Goal: Communication & Community: Ask a question

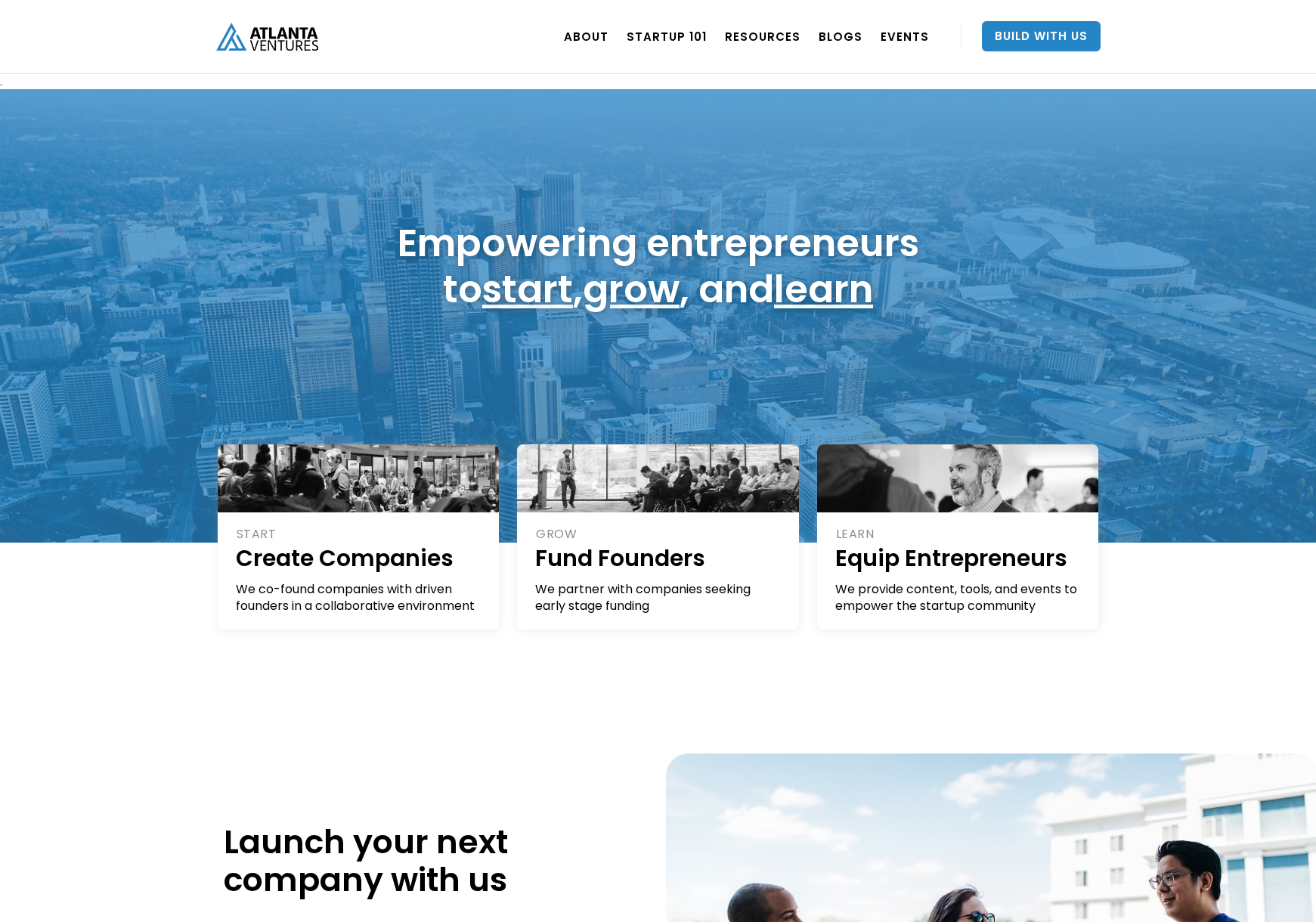
click at [664, 62] on nav "ABOUT OUR STORY TEAM Job Board PORTFOLIO Startup 101 RESOURCES TOOLS STORIES NE…" at bounding box center [828, 37] width 546 height 74
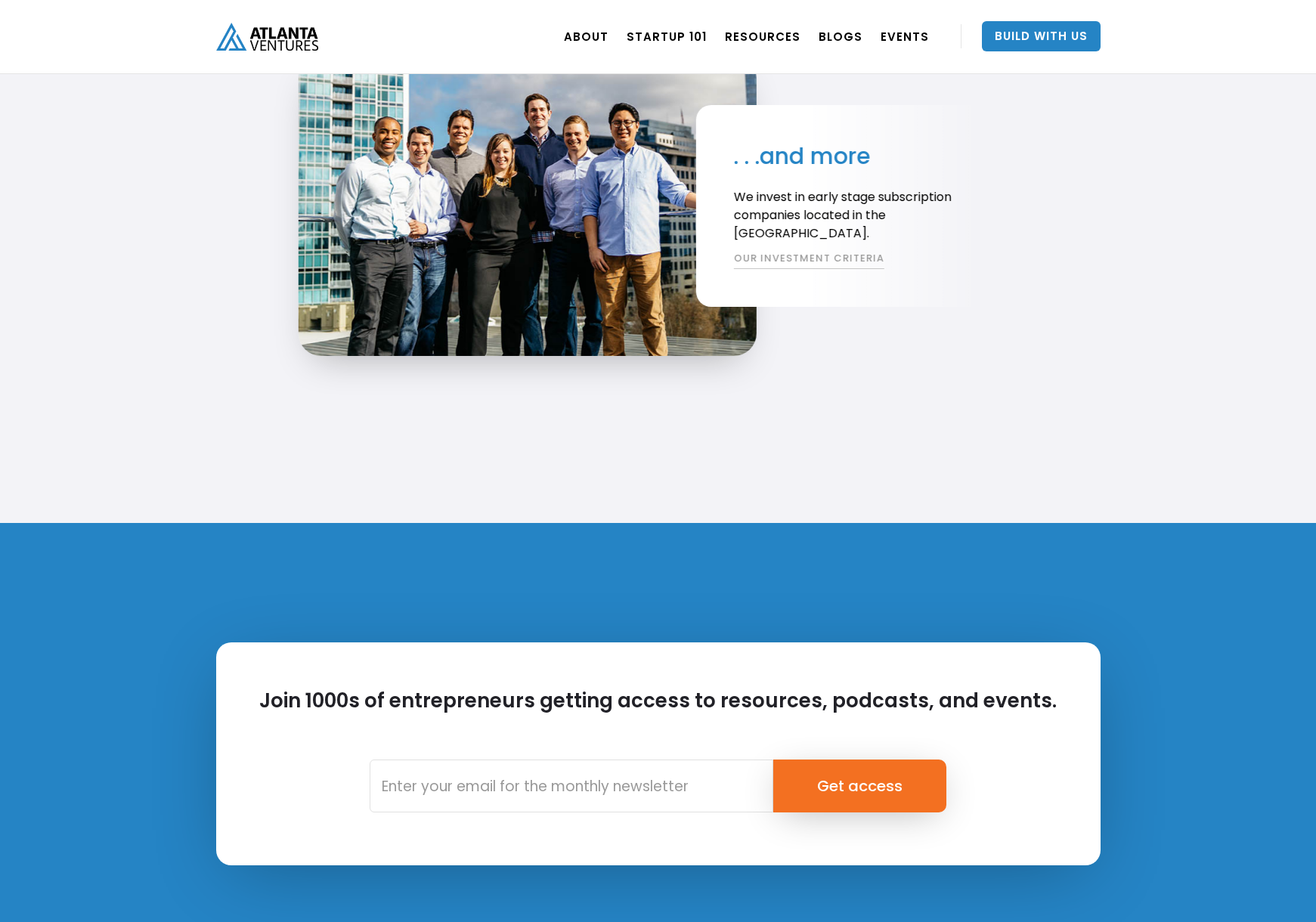
scroll to position [3436, 0]
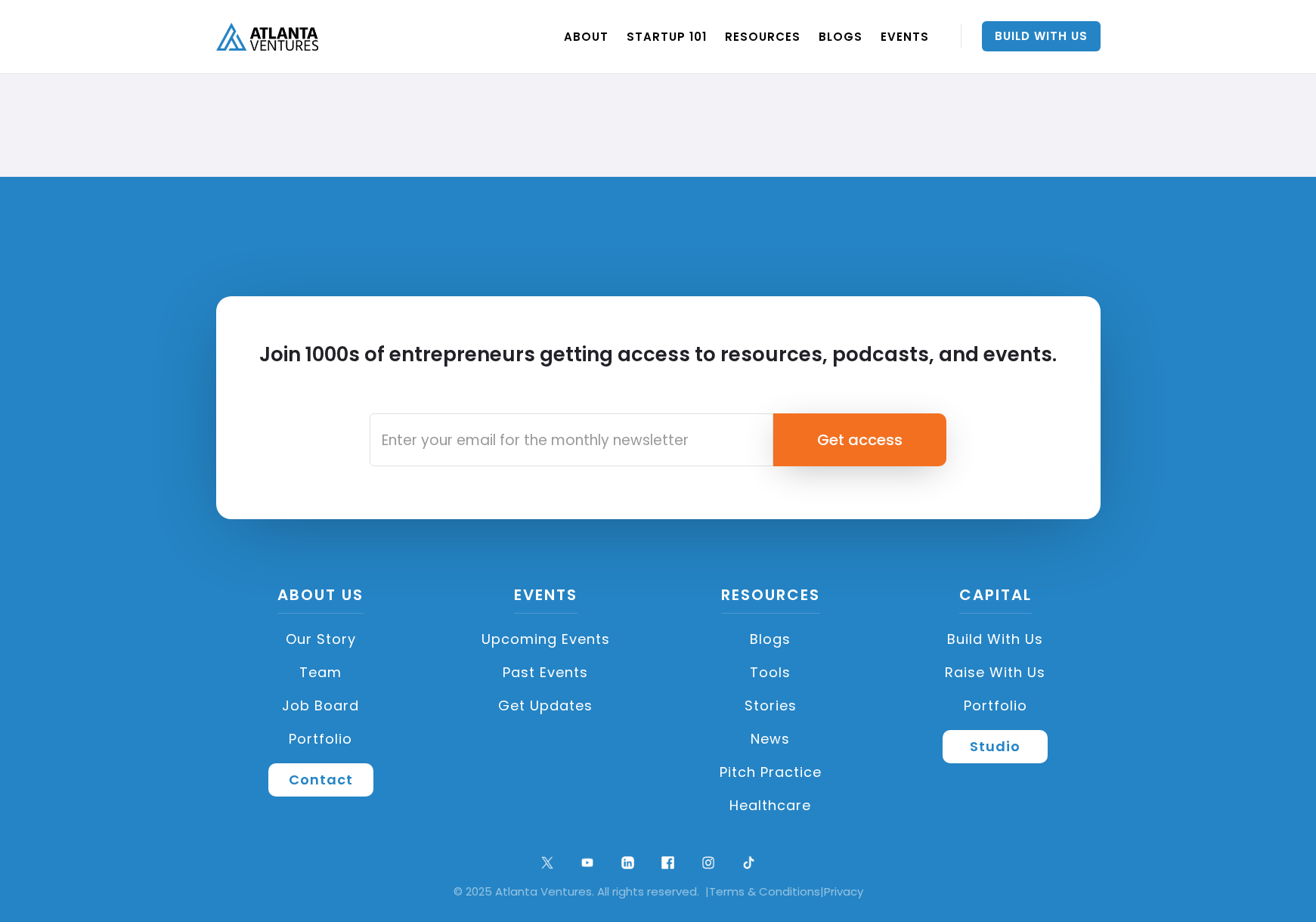
click at [332, 636] on link "Our Story" at bounding box center [321, 639] width 210 height 33
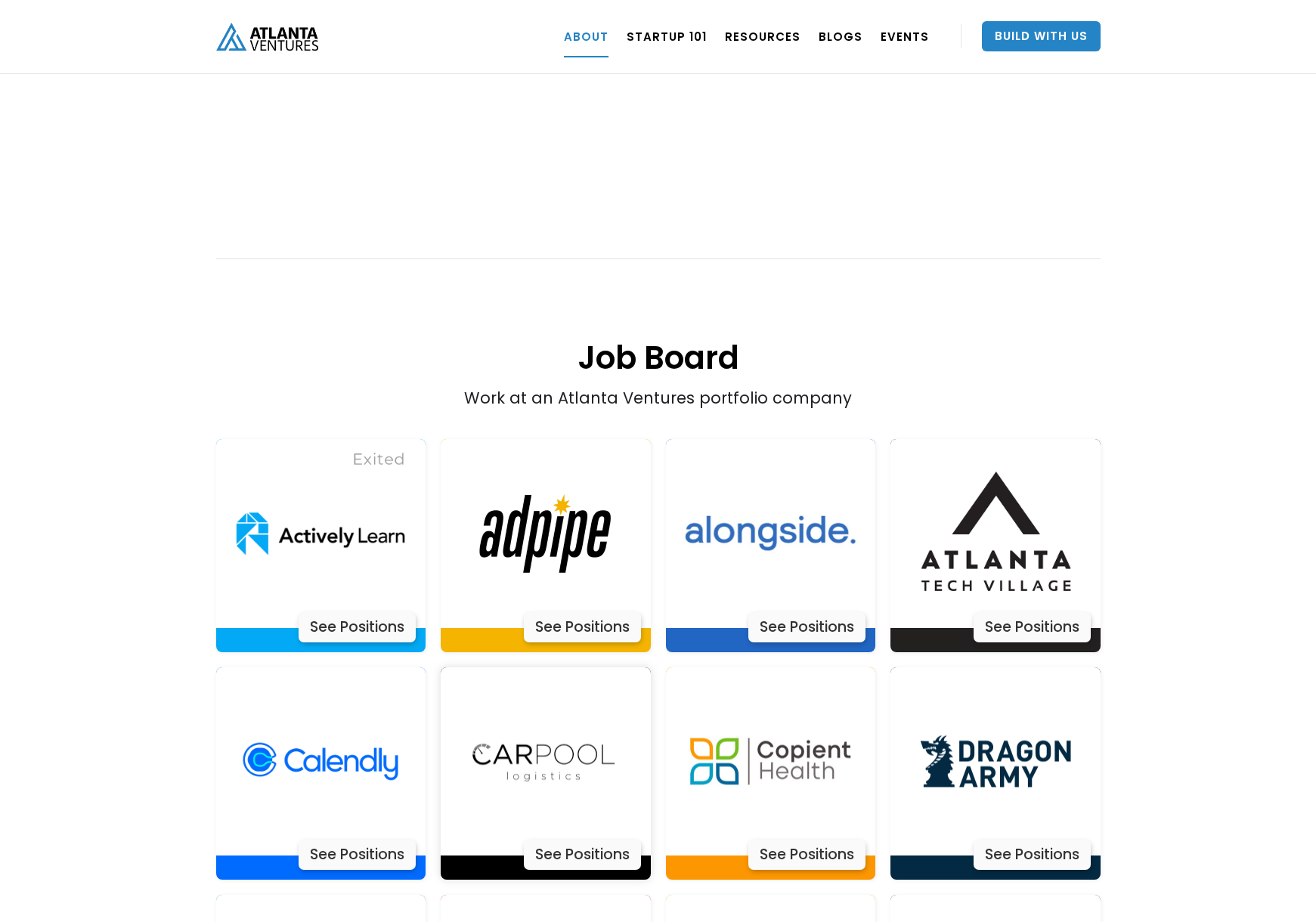
scroll to position [3022, 0]
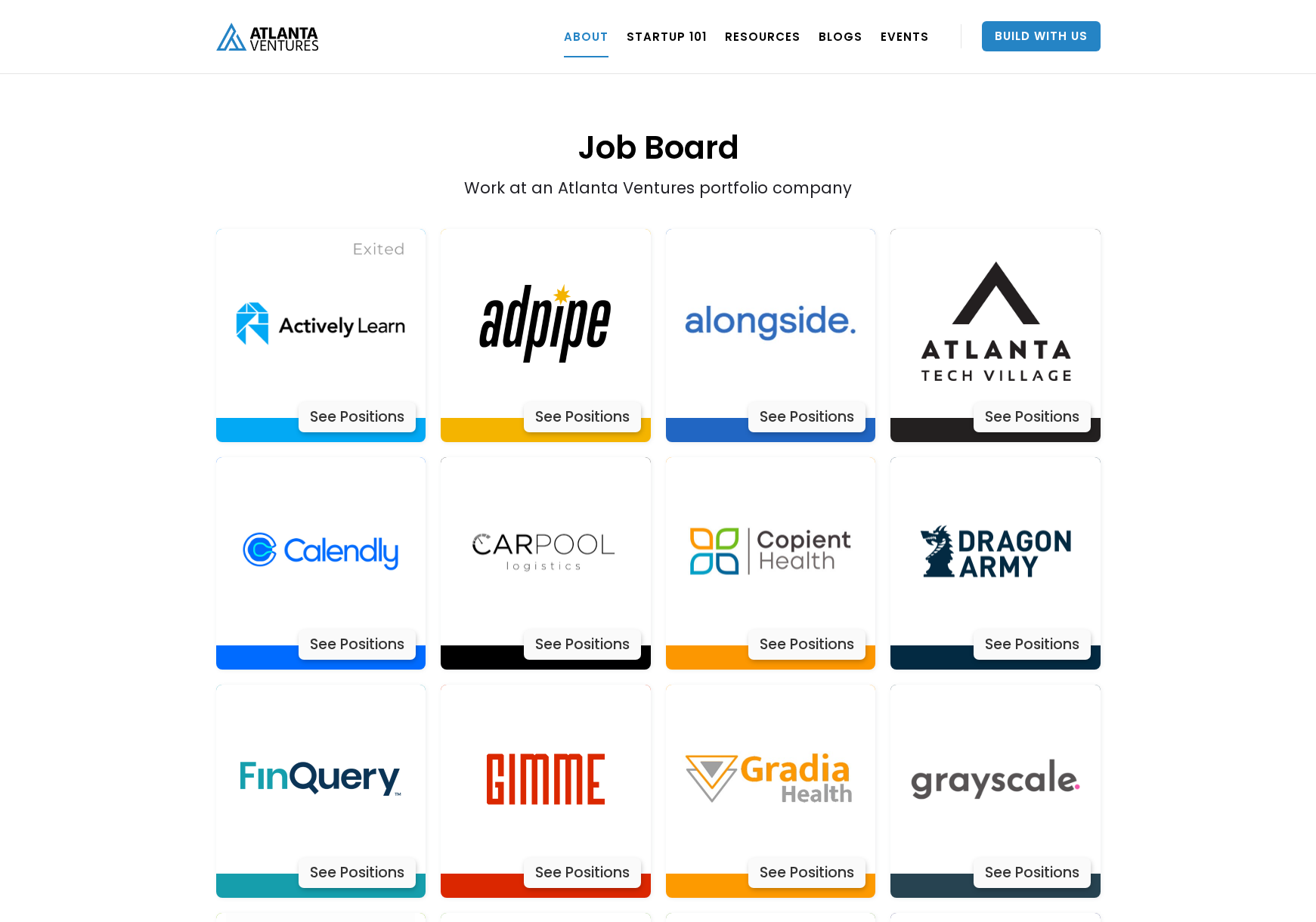
drag, startPoint x: 581, startPoint y: 379, endPoint x: 1153, endPoint y: 9, distance: 681.2
click at [0, 0] on body ". Loading. . . ABOUT OUR STORY TEAM Job Board PORTFOLIO Startup 101 RESOURCES T…" at bounding box center [658, 713] width 1316 height 7470
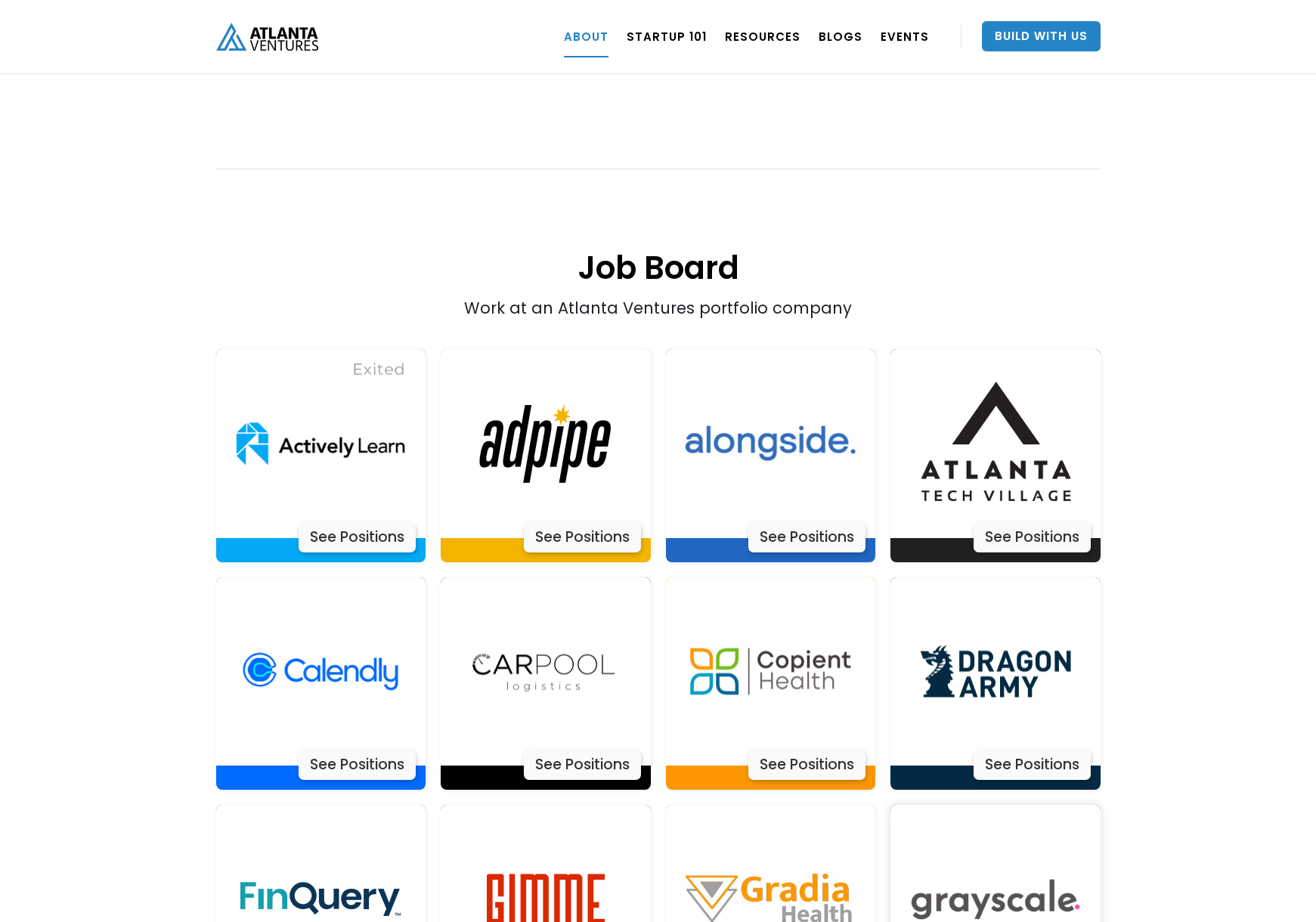
scroll to position [2900, 0]
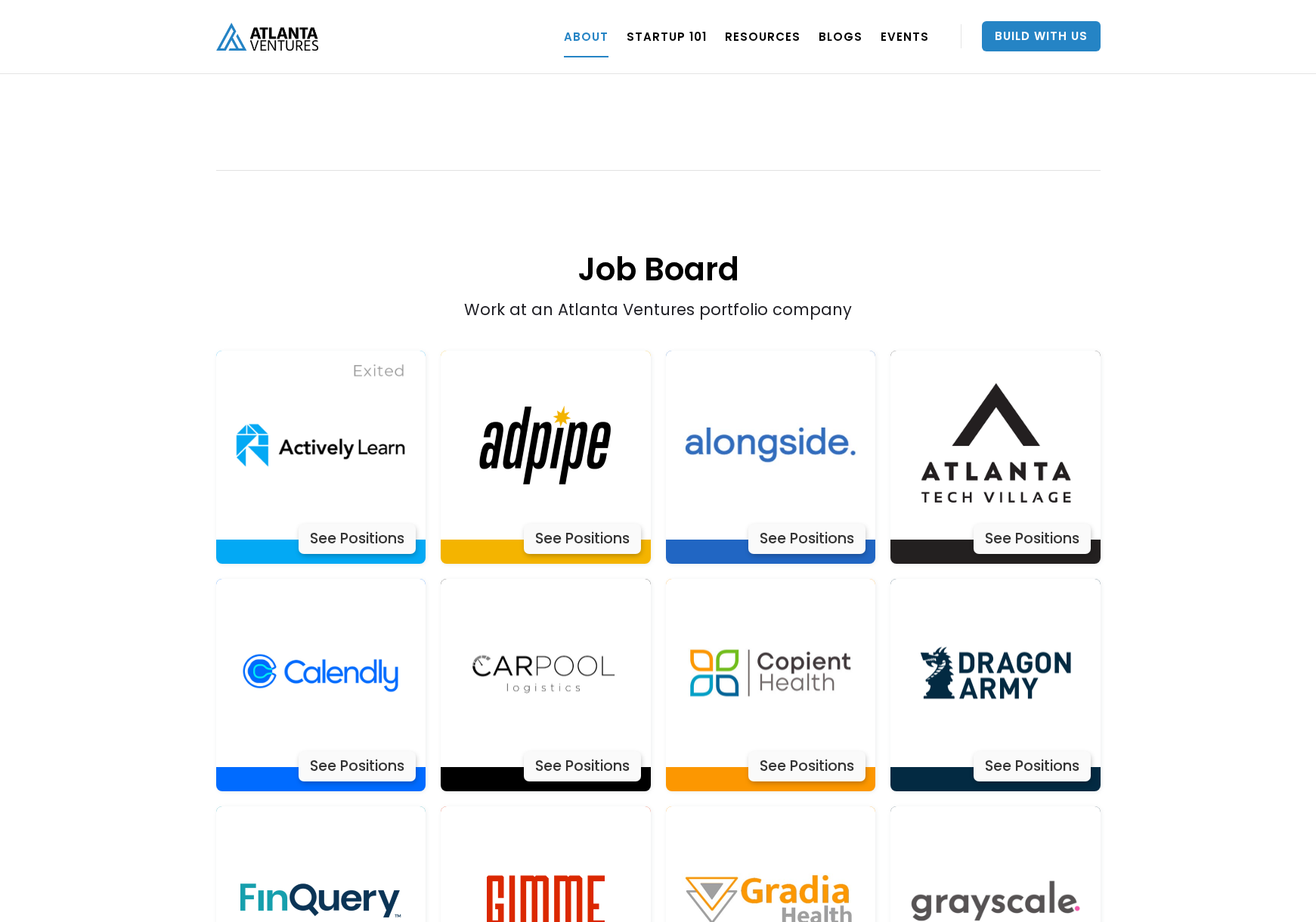
click at [1182, 365] on div "About Atlanta Ventures – Our Story Atlanta Ventures was just a twinkle in found…" at bounding box center [658, 659] width 1316 height 6333
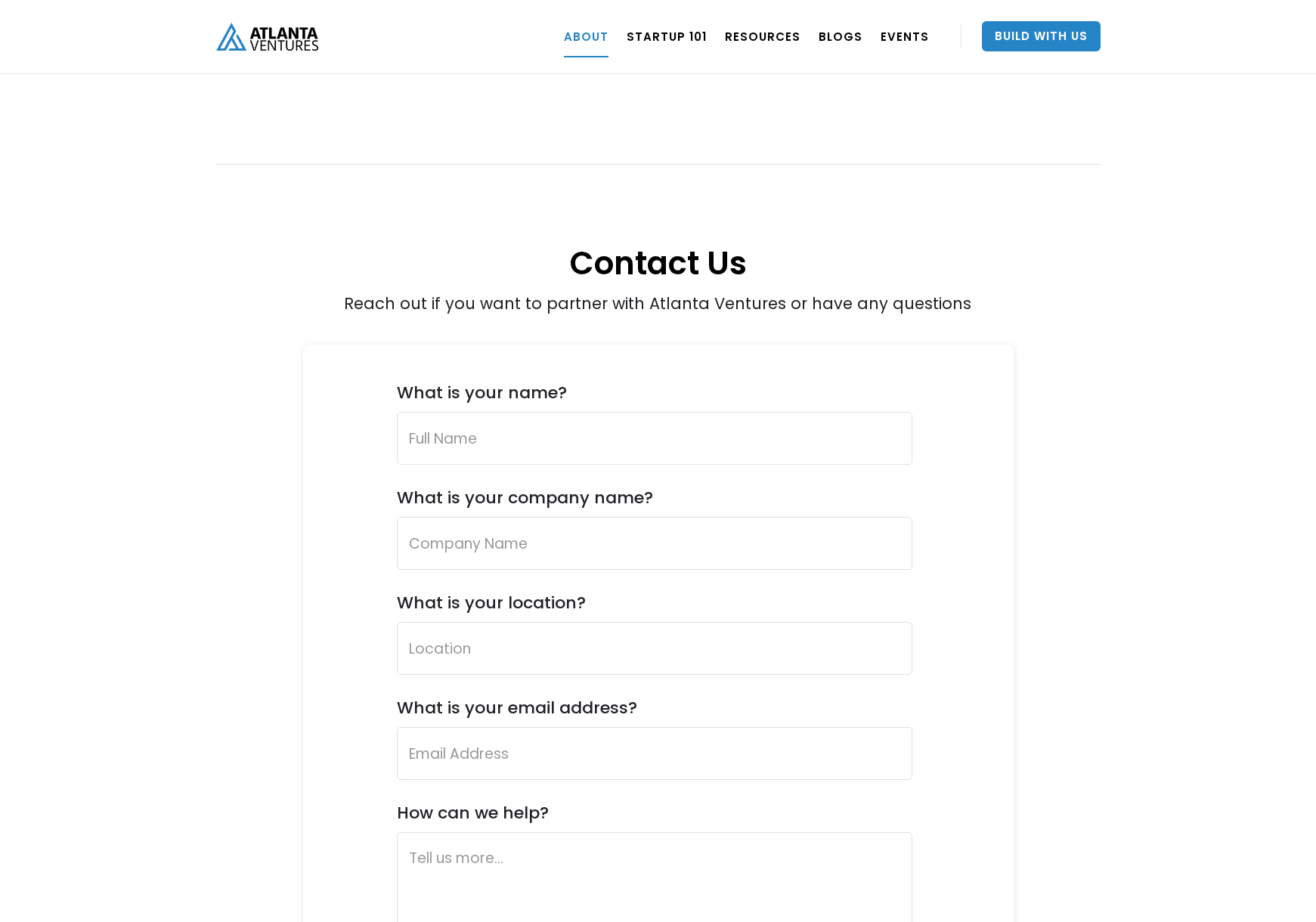
scroll to position [5455, 0]
click at [631, 414] on input "Contact Us Form" at bounding box center [654, 440] width 515 height 53
type input "[PERSON_NAME]"
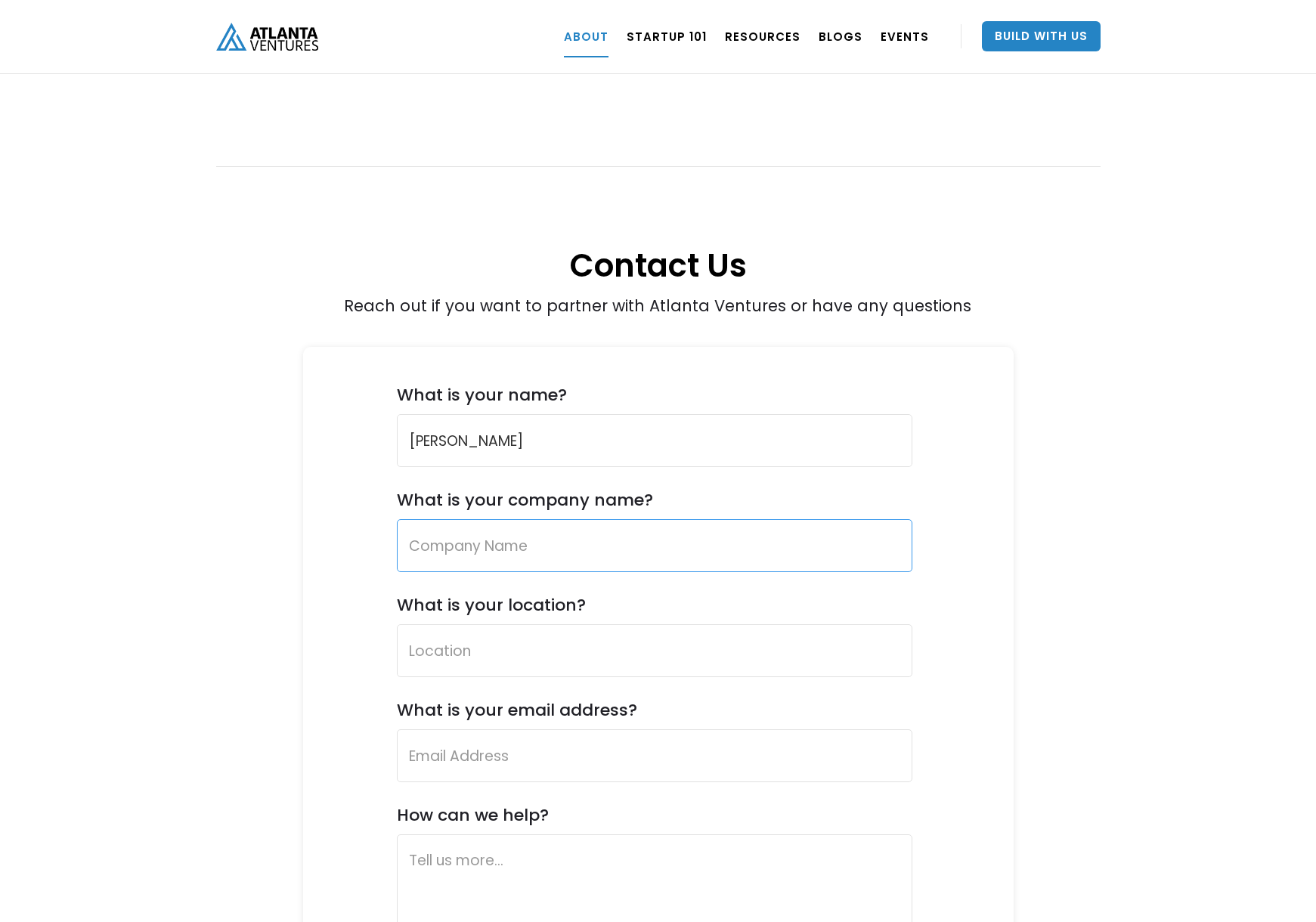
click at [796, 519] on input "What is your company name?" at bounding box center [654, 545] width 515 height 53
type input "N/A"
click at [614, 624] on input "What is your location?" at bounding box center [654, 651] width 515 height 53
type input "Atlanta, GA"
click at [605, 730] on input "Contact Us Form" at bounding box center [654, 756] width 515 height 53
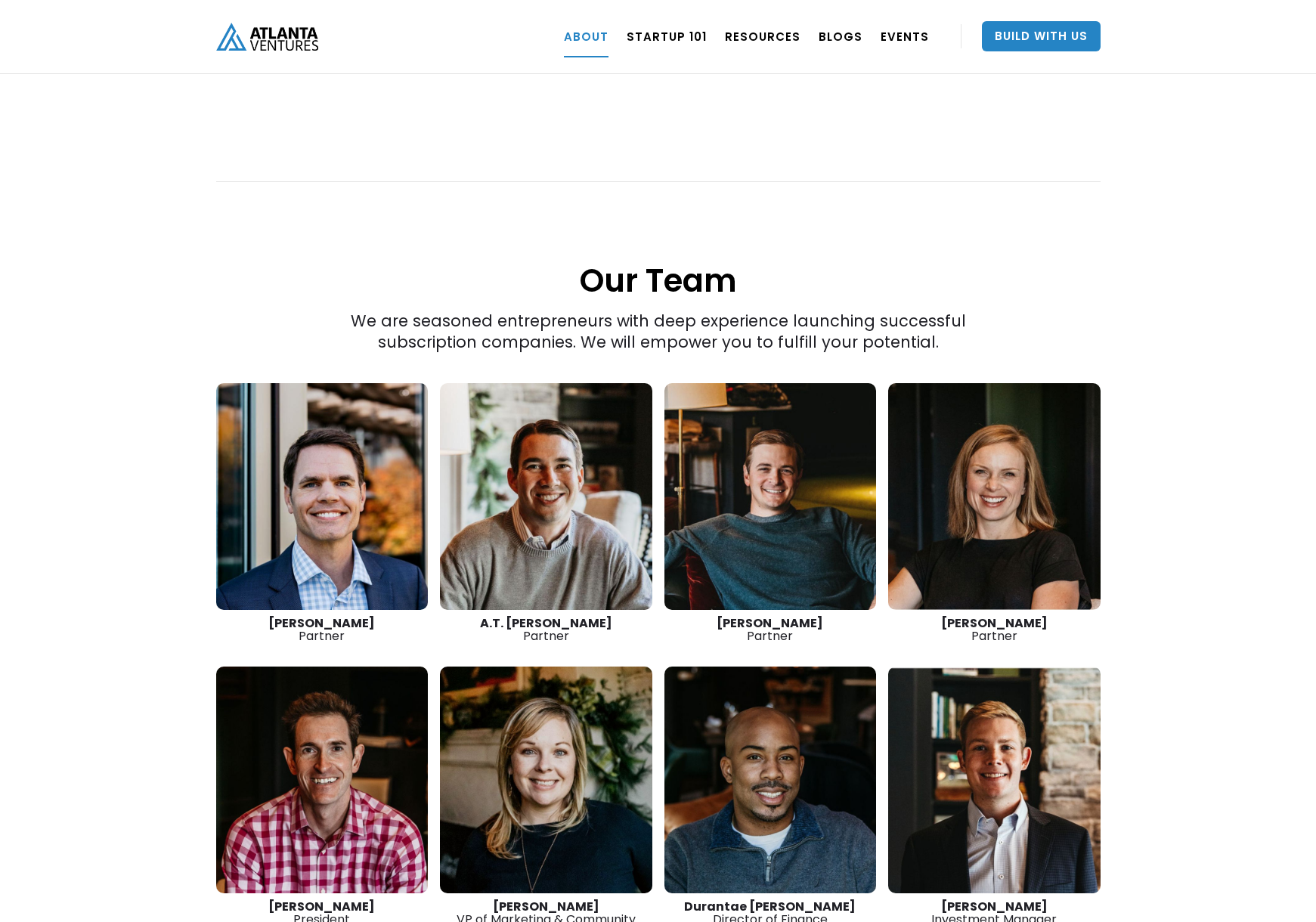
scroll to position [2024, 0]
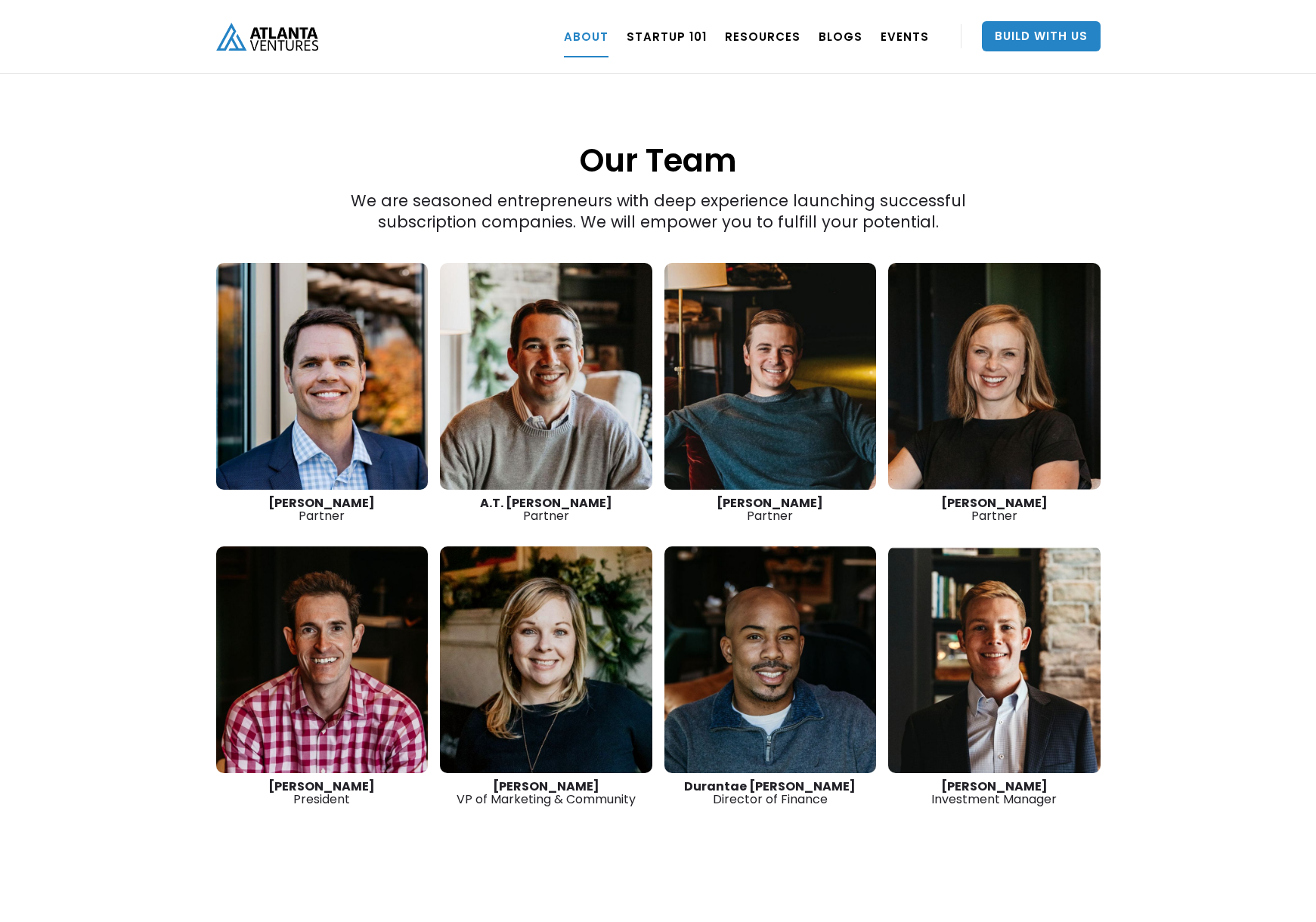
type input "grahamhh2012@gmail.com"
click at [327, 663] on link at bounding box center [322, 659] width 212 height 227
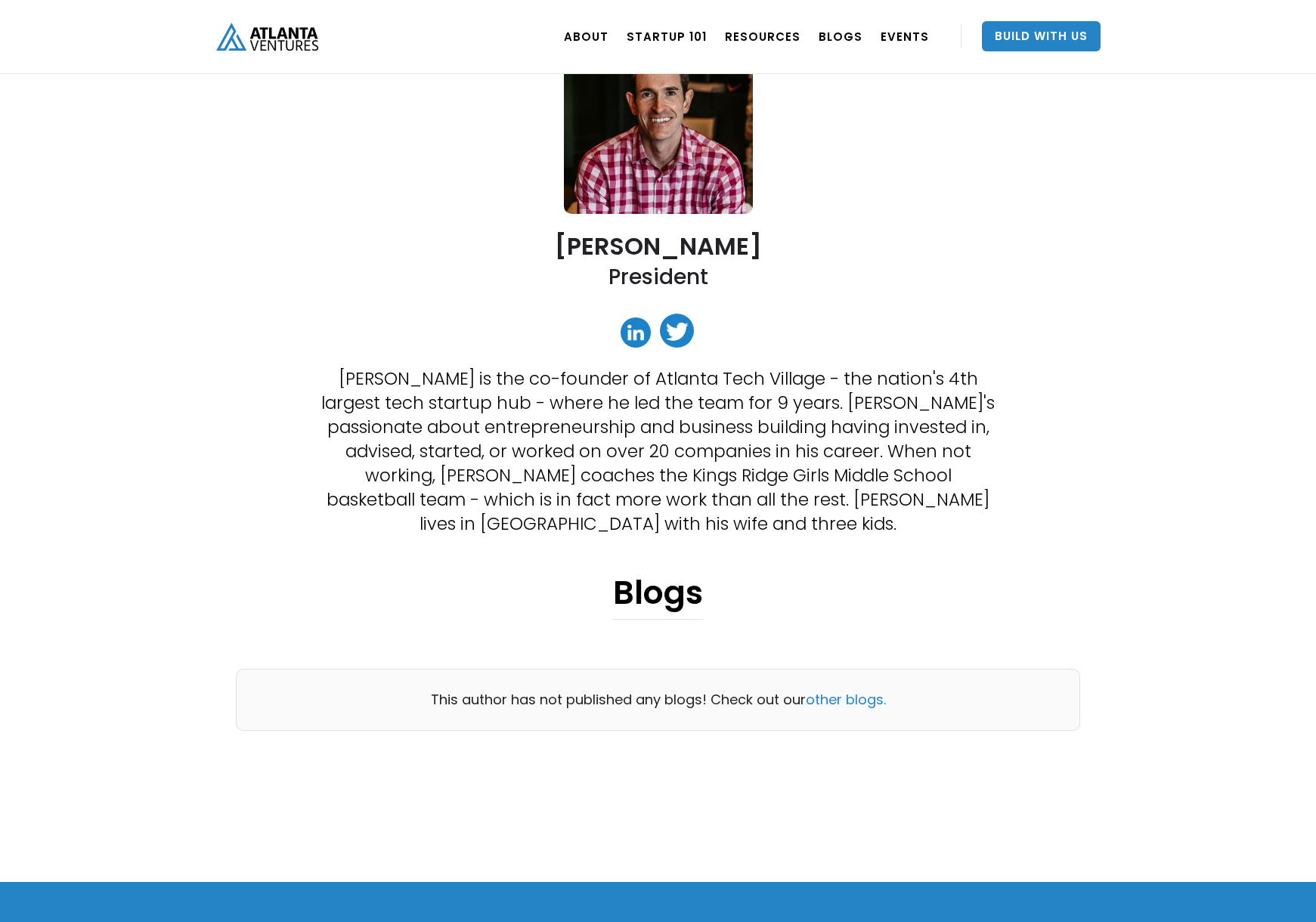
scroll to position [379, 0]
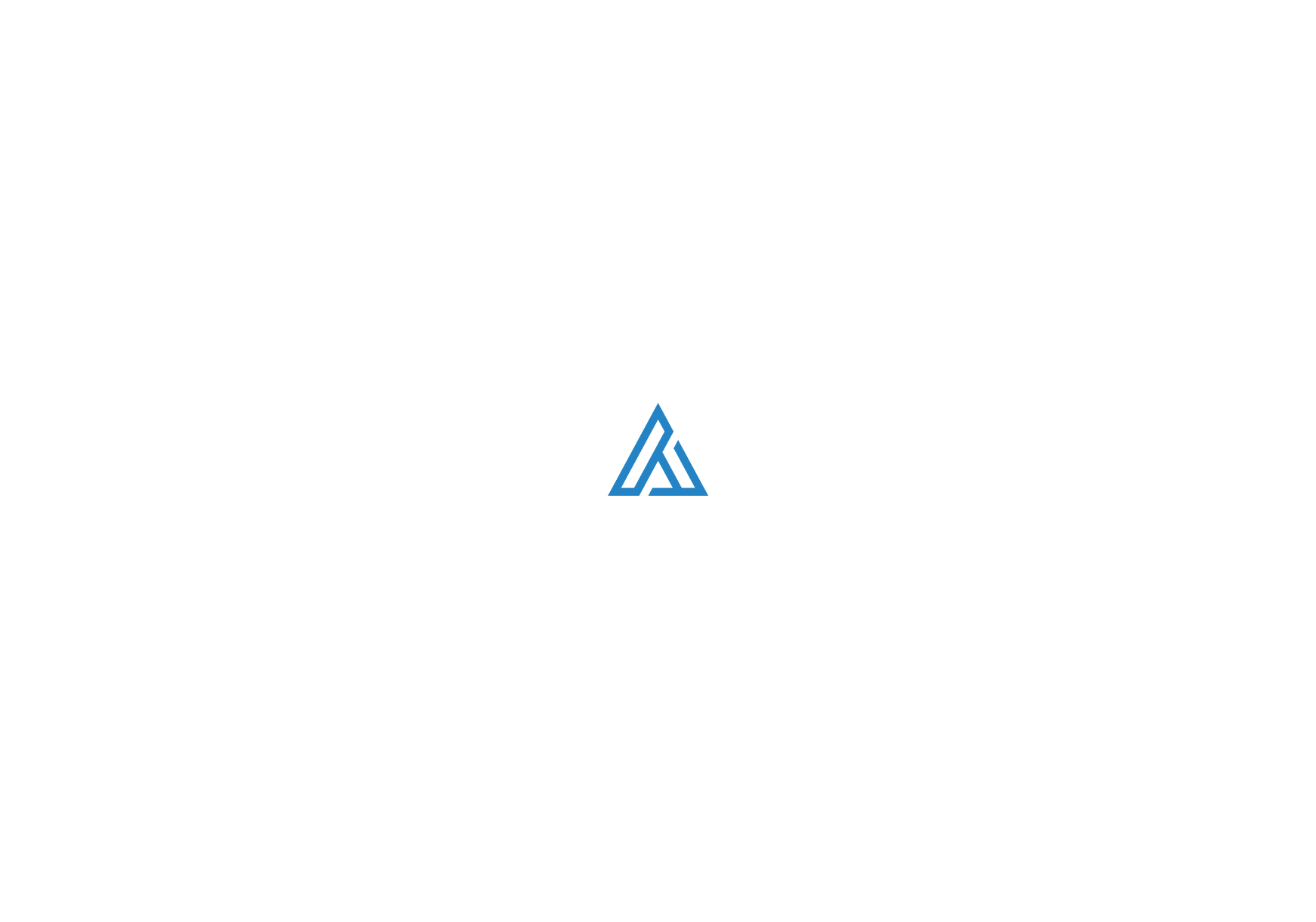
scroll to position [2025, 0]
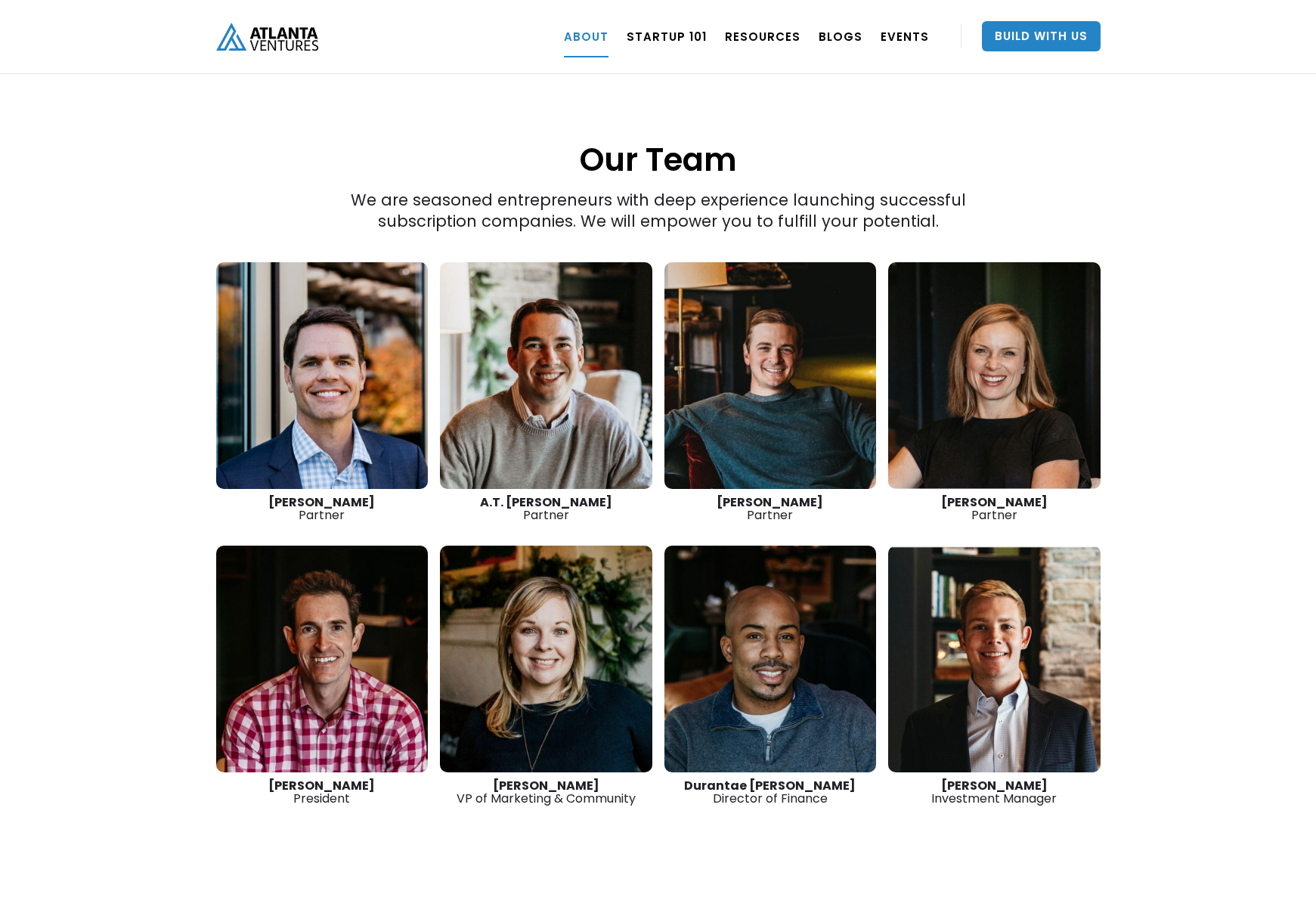
click at [343, 378] on link at bounding box center [322, 375] width 212 height 227
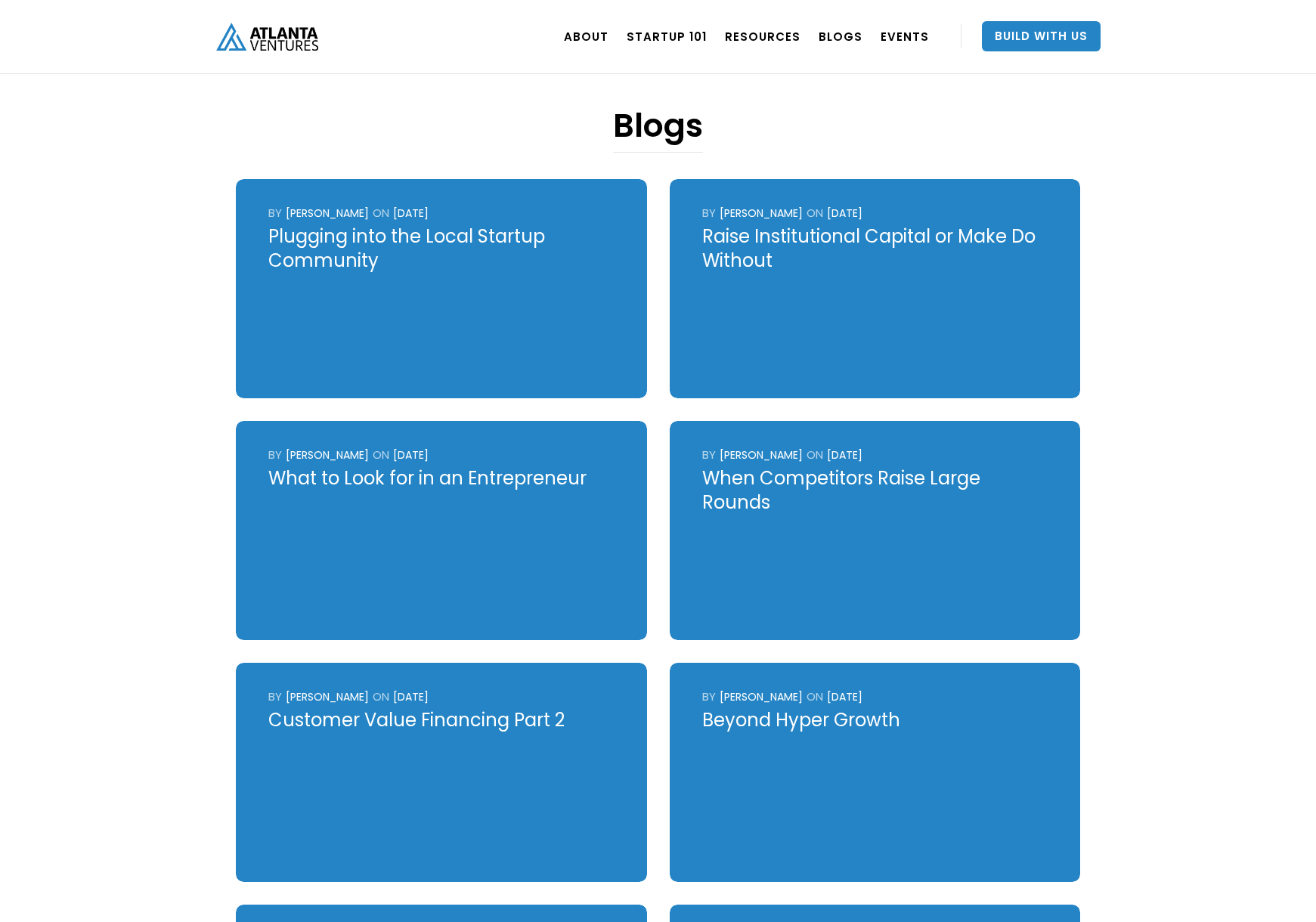
scroll to position [924, 0]
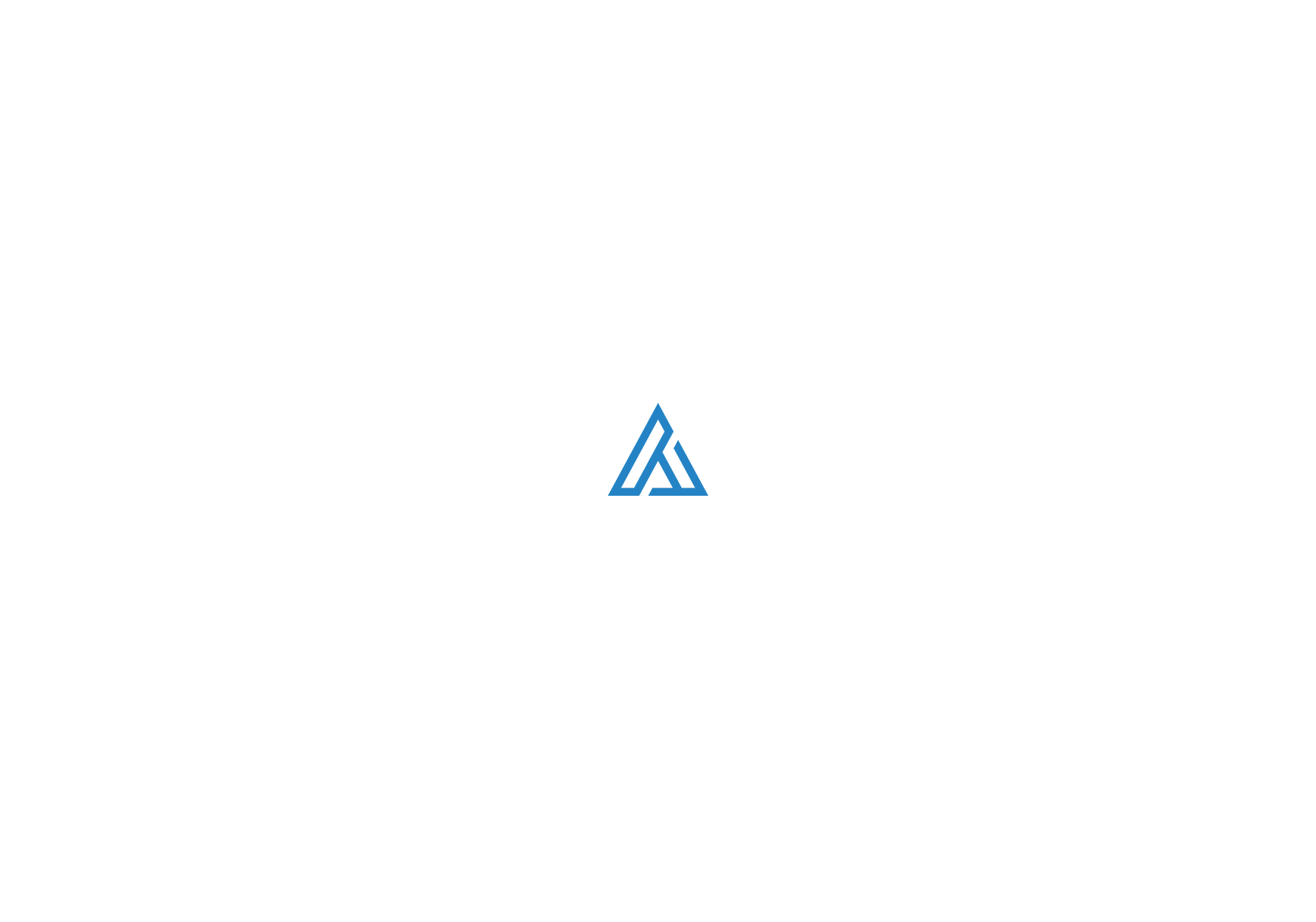
scroll to position [2025, 0]
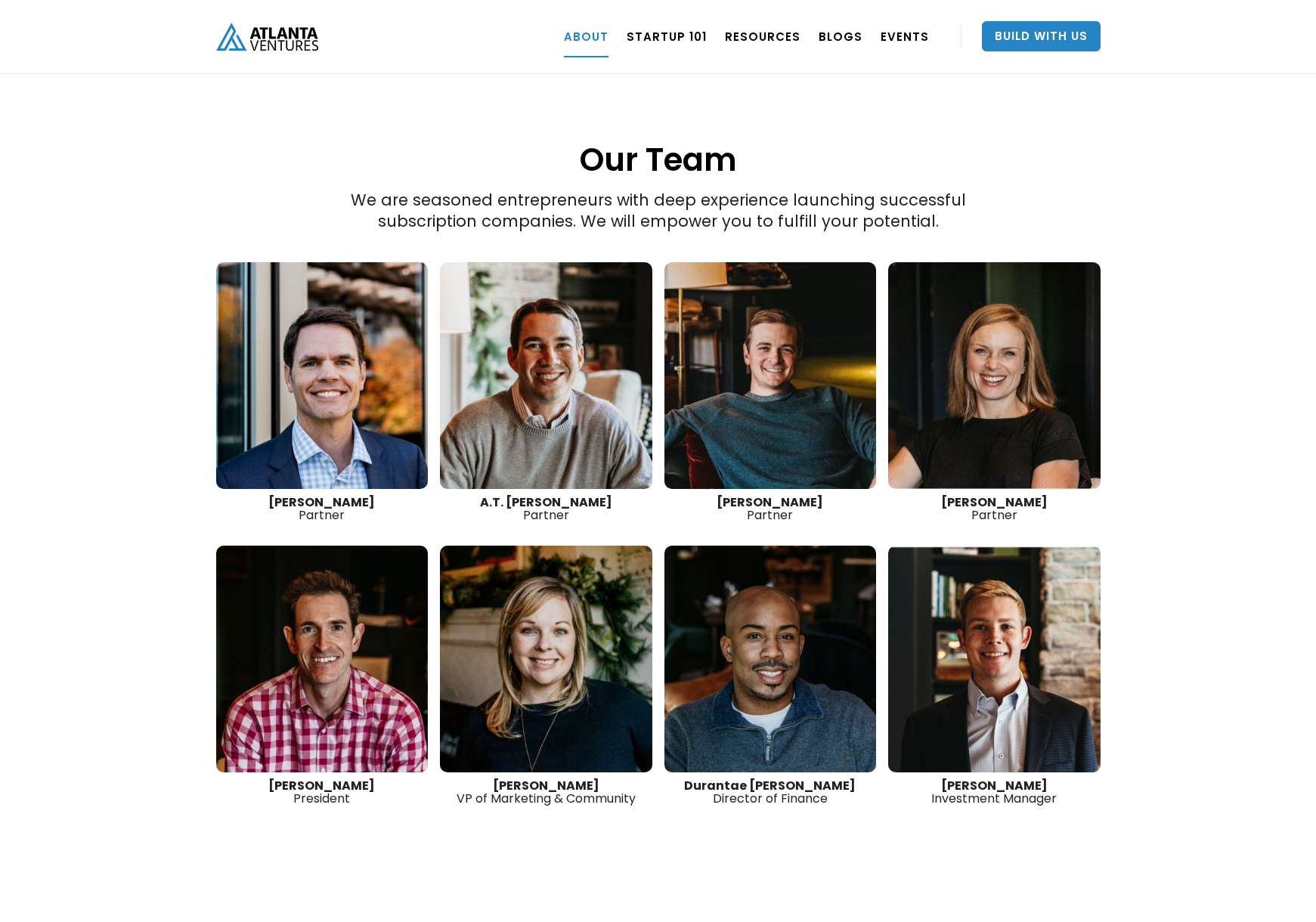
drag, startPoint x: 1212, startPoint y: 558, endPoint x: 1202, endPoint y: 556, distance: 10.2
click at [1211, 559] on div "“The best thing we do is create more successful startups. The more breakout bus…" at bounding box center [658, 163] width 1316 height 1551
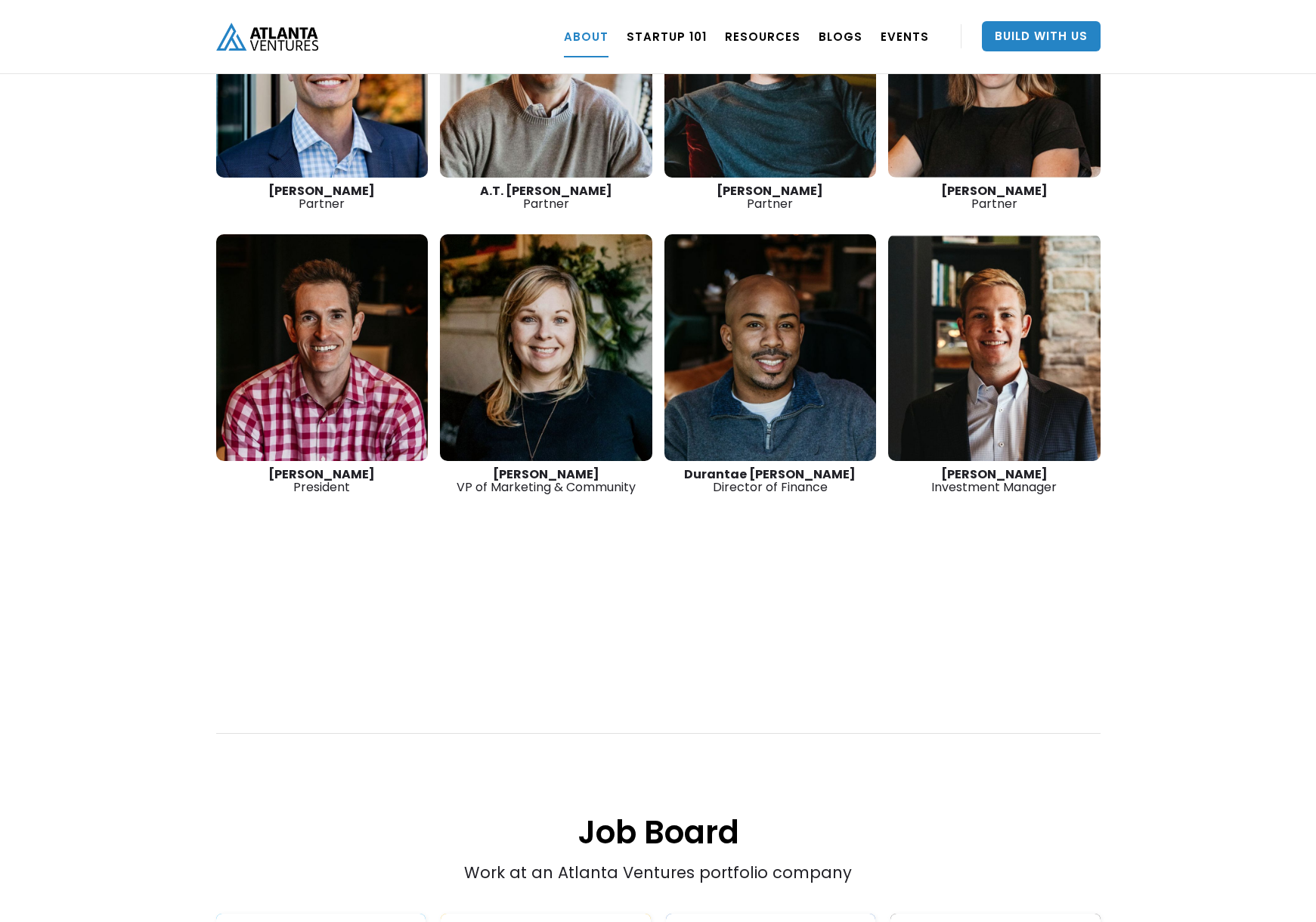
scroll to position [2337, 0]
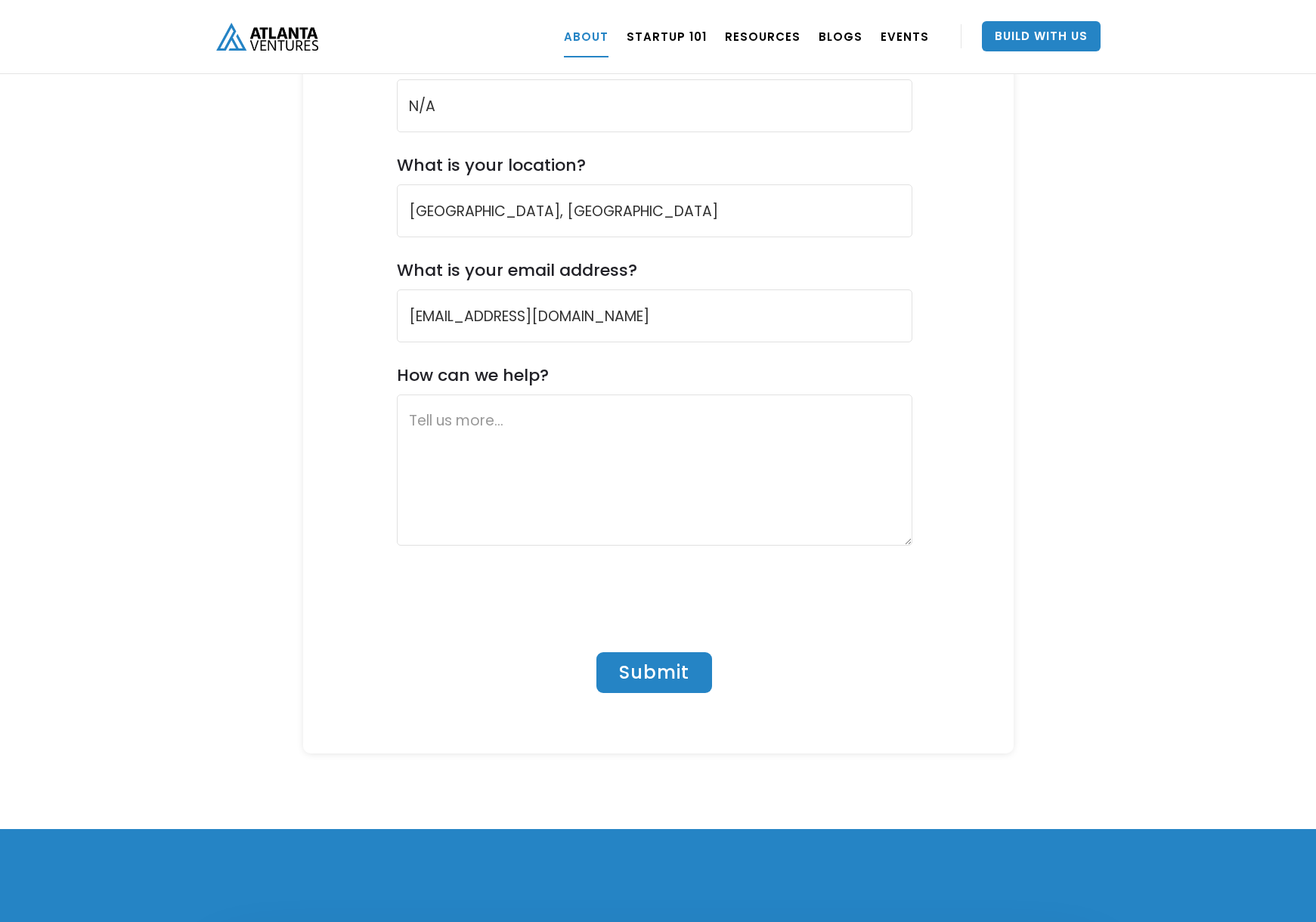
scroll to position [5894, 0]
click at [446, 396] on textarea "Contact Us Form" at bounding box center [654, 471] width 515 height 151
paste textarea "Early-Stage Opportunities & AV Investments"
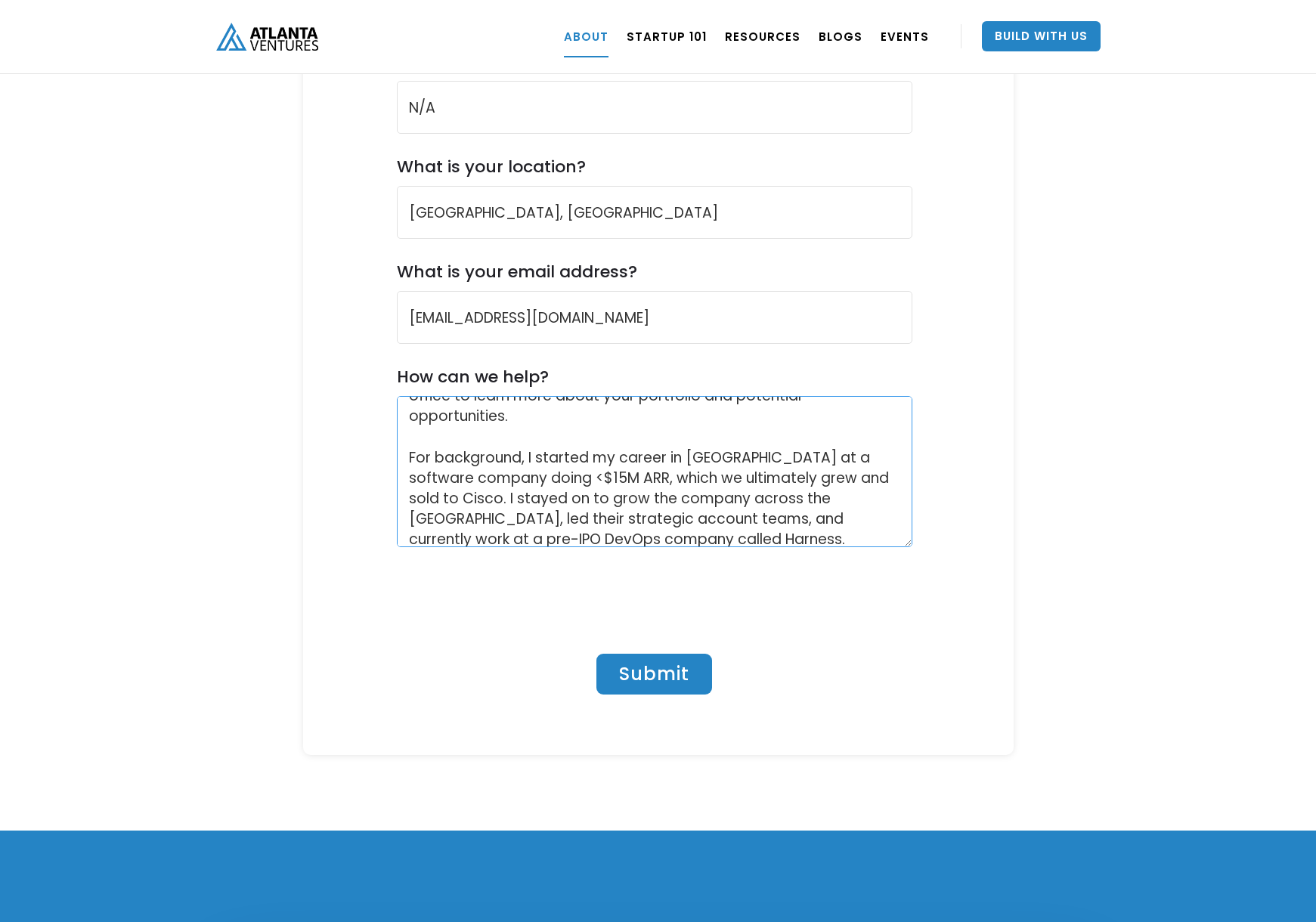
scroll to position [78, 0]
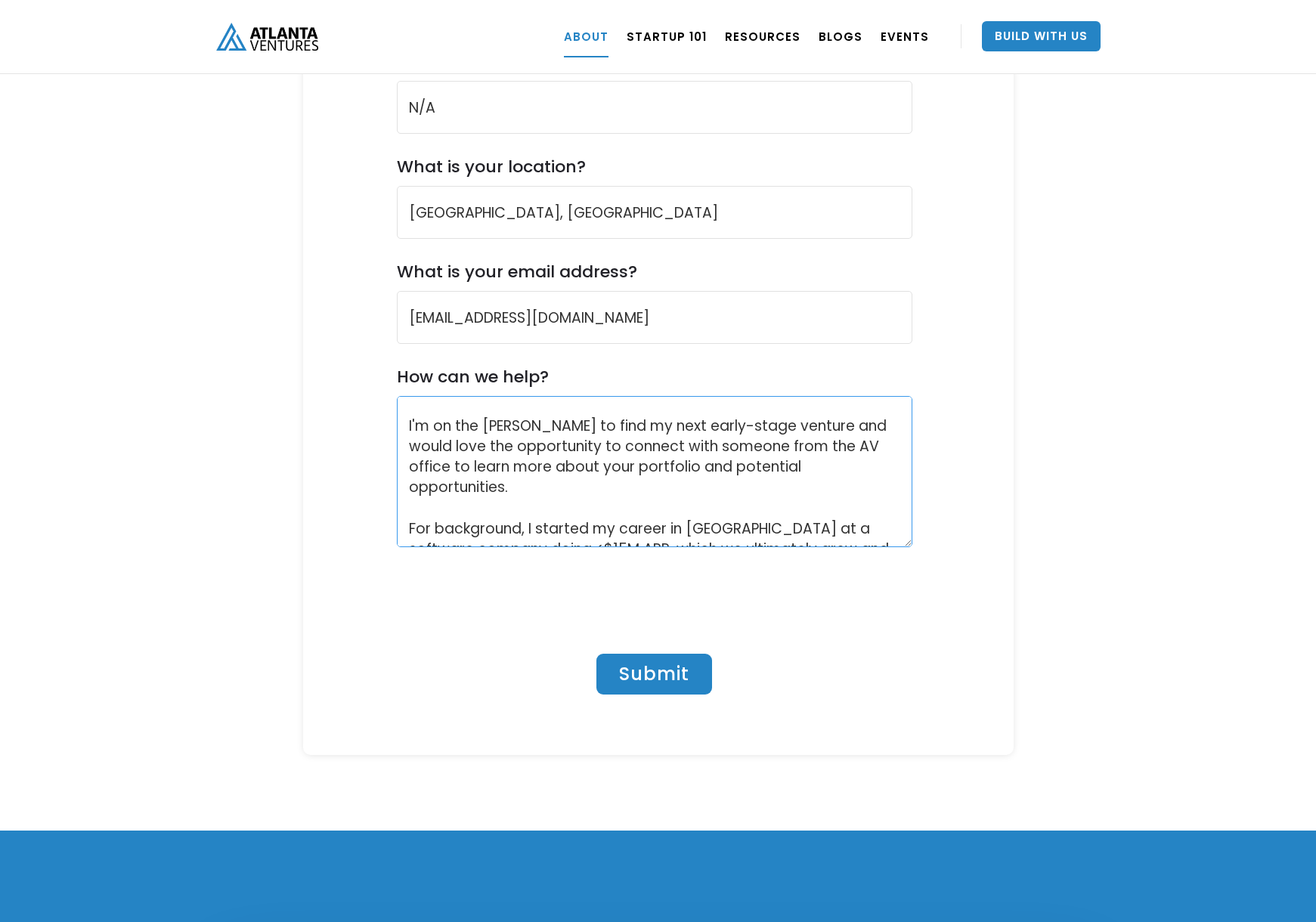
click at [651, 422] on textarea "Early-Stage Opportunities & AV Investments Hello, I'm on the hunt to find my ne…" at bounding box center [654, 471] width 515 height 151
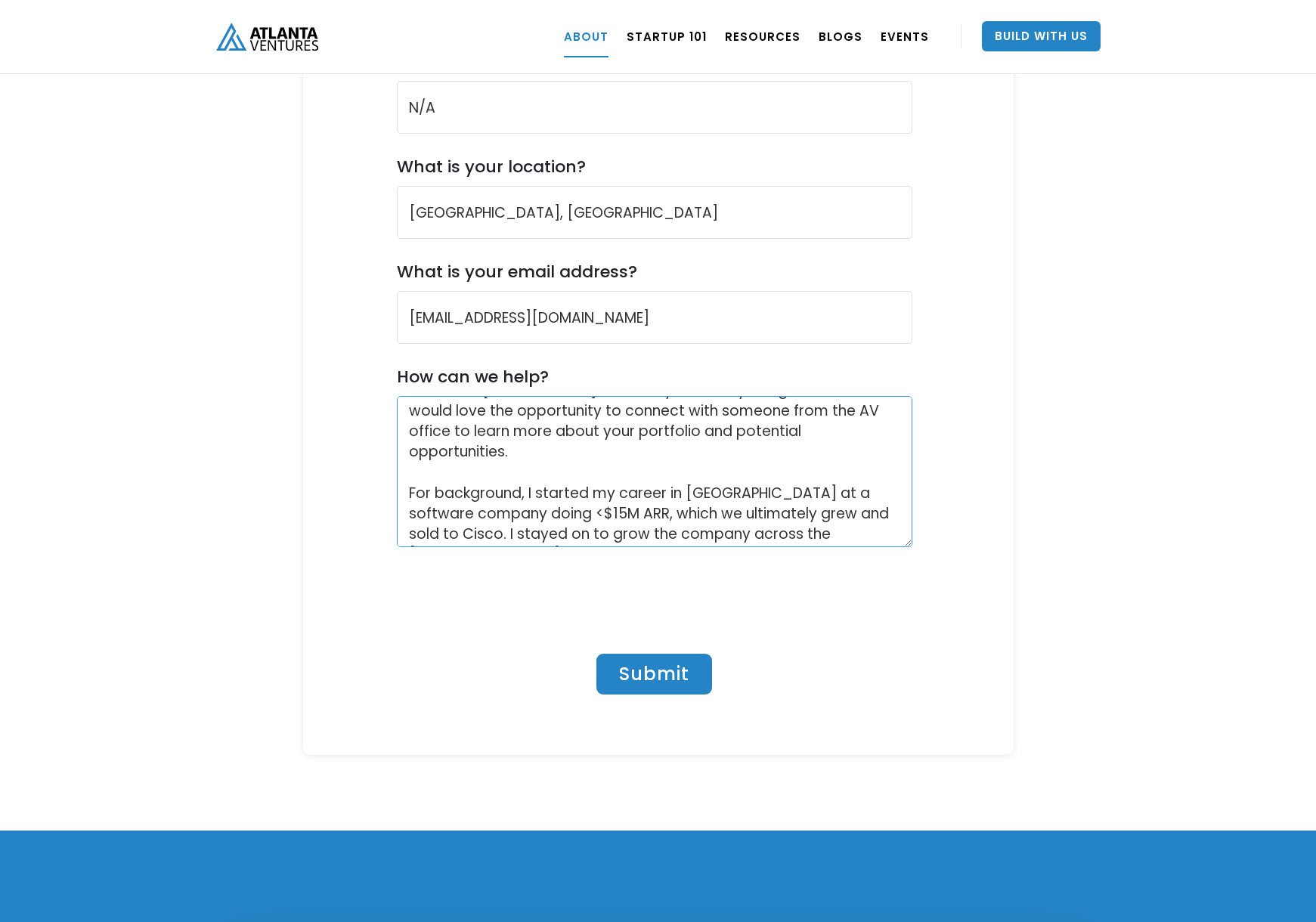
scroll to position [121, 0]
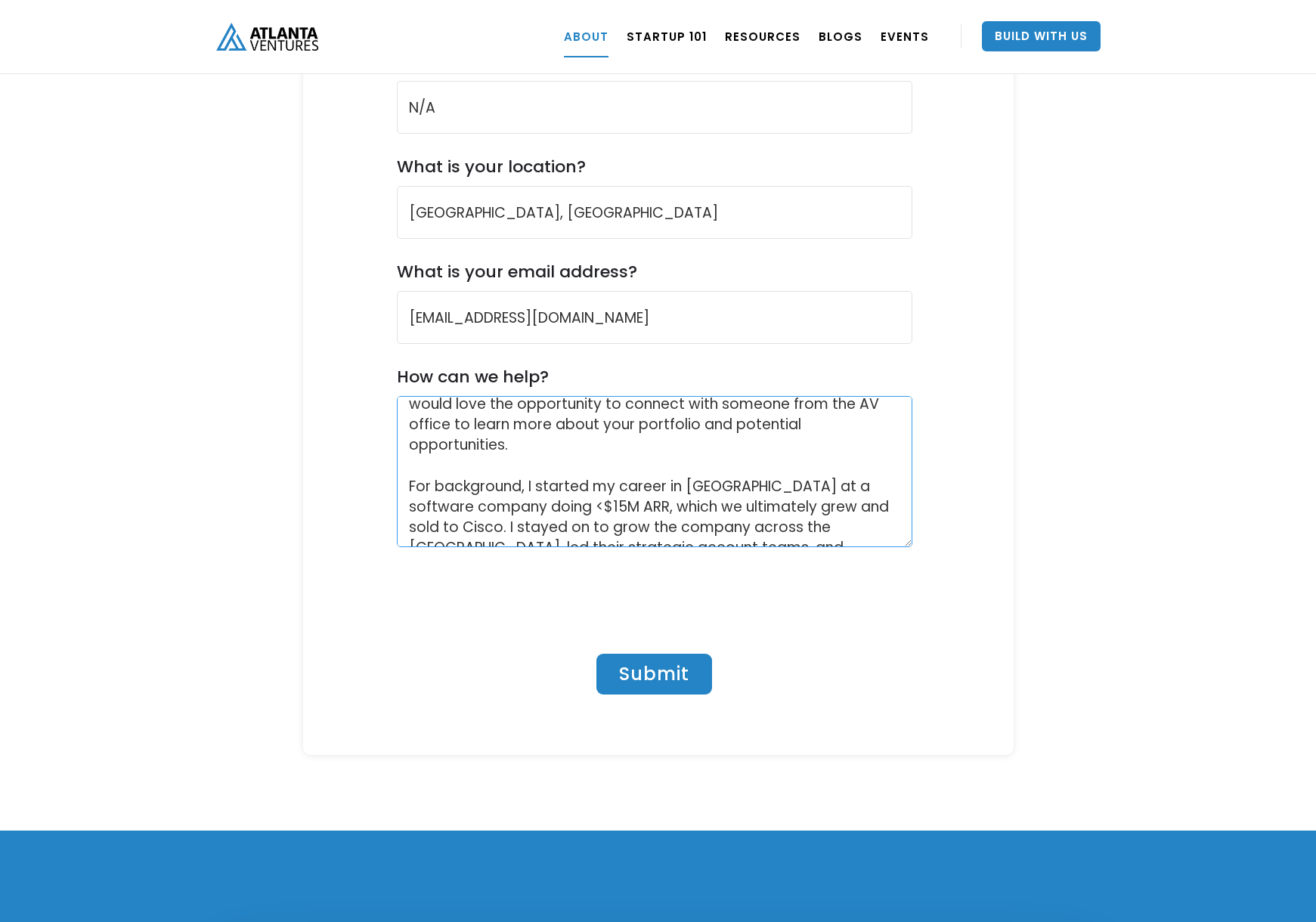
drag, startPoint x: 847, startPoint y: 438, endPoint x: 977, endPoint y: 457, distance: 131.4
click at [847, 438] on textarea "Early-Stage Opportunities & AV Investments Hello, I'm on the hunt to find my ne…" at bounding box center [654, 471] width 515 height 151
click at [866, 456] on textarea "Early-Stage Opportunities & AV Investments Hello, I'm on the hunt to find my ne…" at bounding box center [654, 471] width 515 height 151
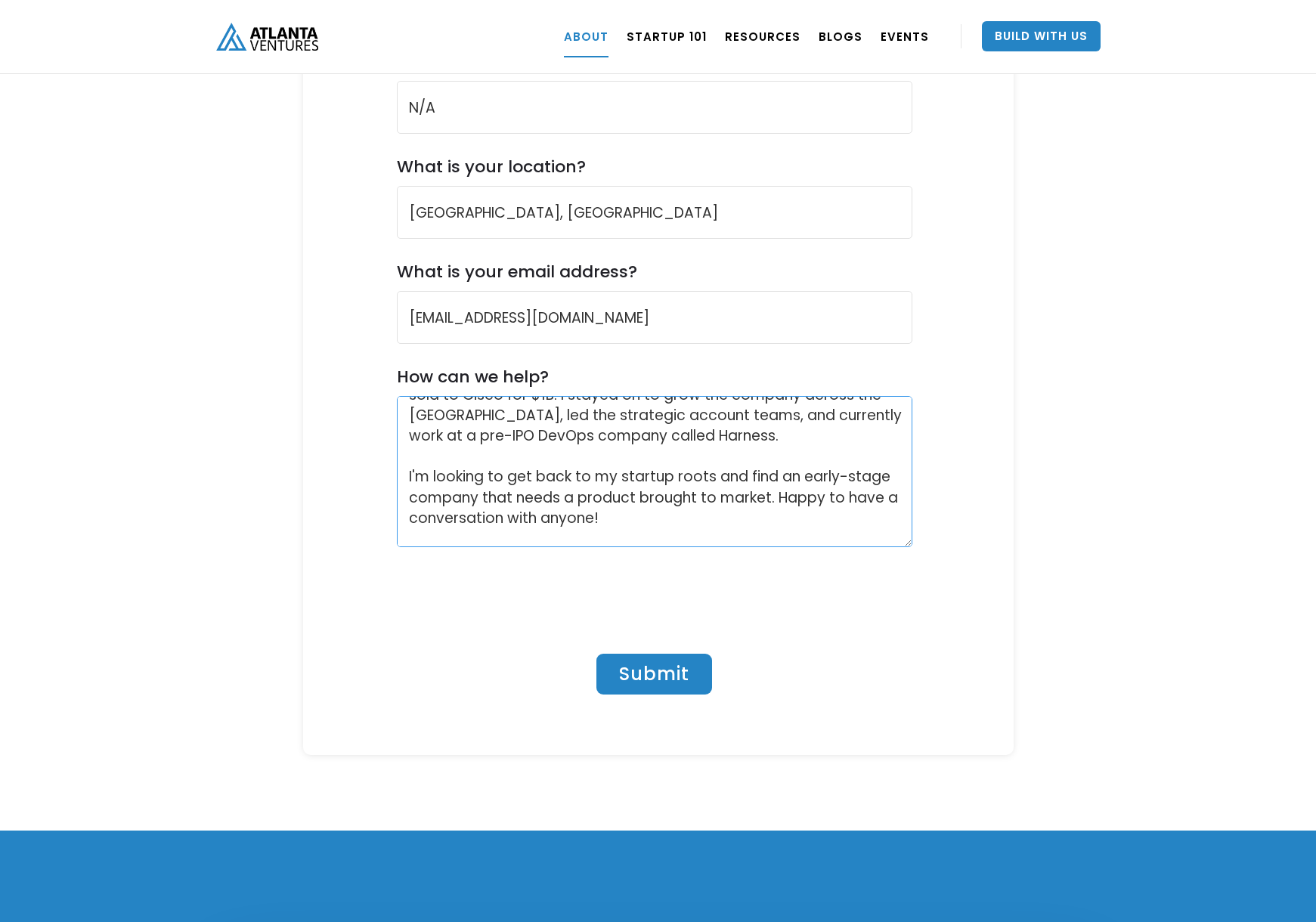
scroll to position [263, 0]
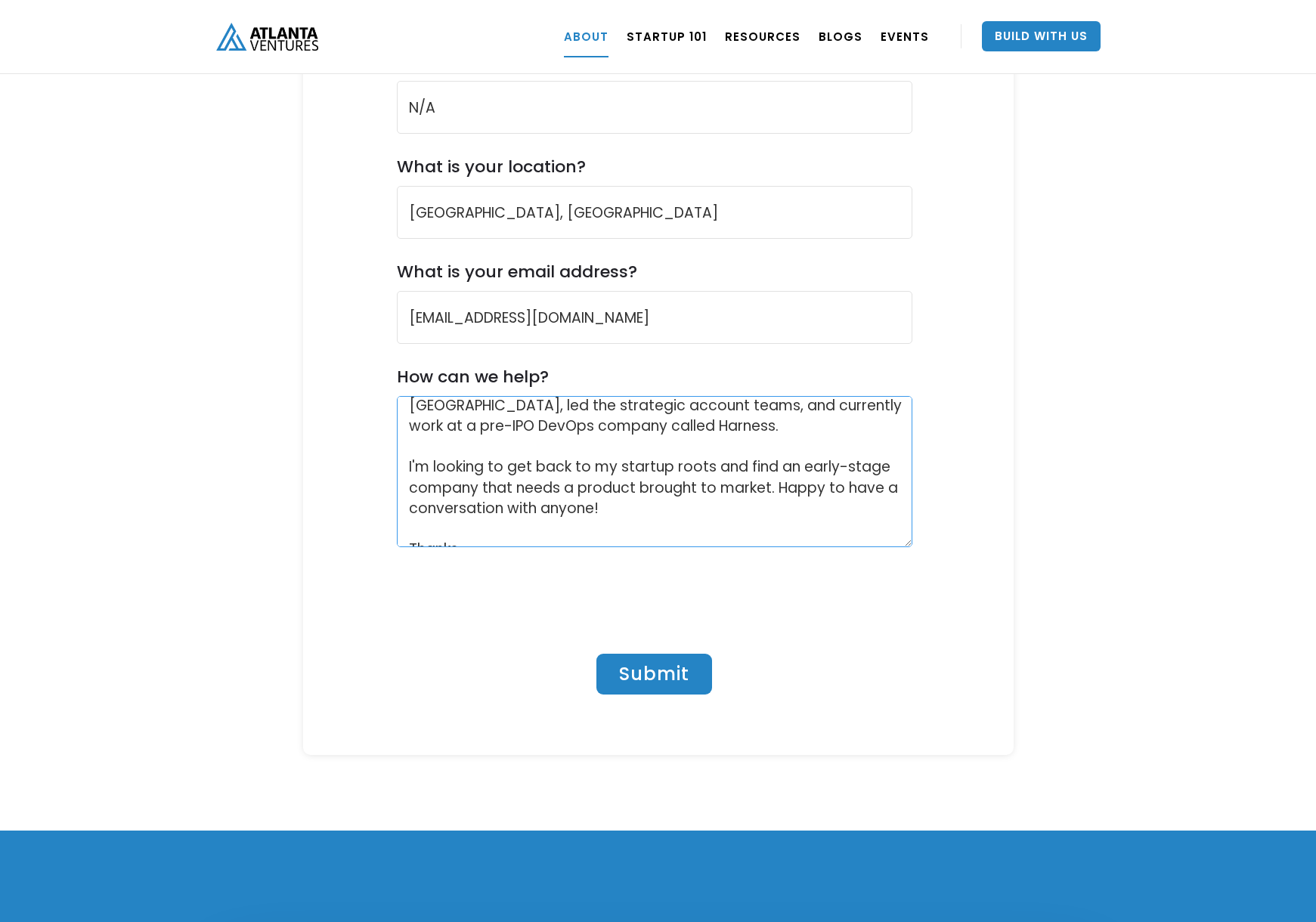
click at [598, 438] on textarea "Early-Stage Opportunities & AV Investments Hello, I'm on the hunt to find my ne…" at bounding box center [654, 471] width 515 height 151
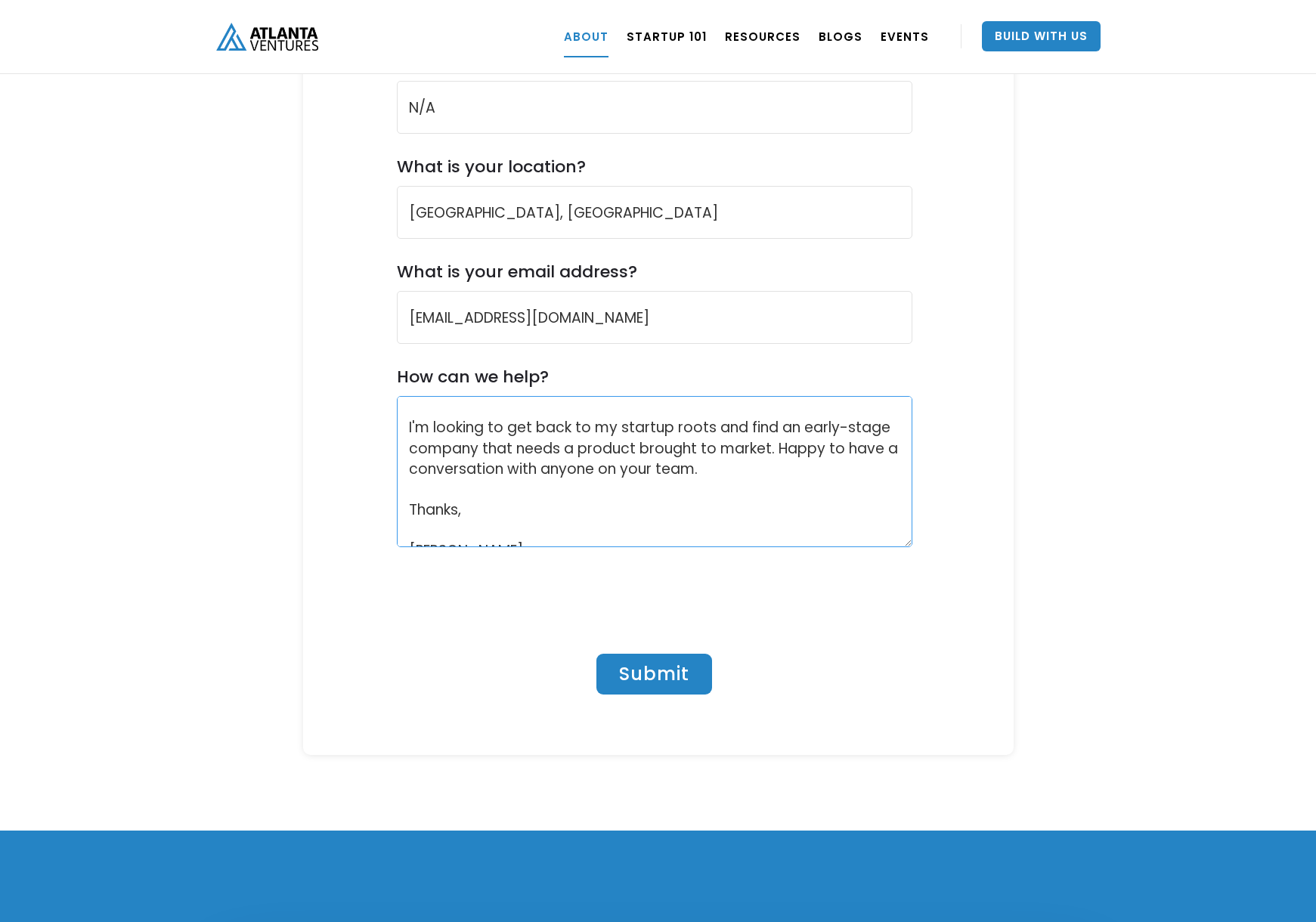
type textarea "Early-Stage Opportunities & AV Investments Hello, I'm on the hunt to find my ne…"
click at [647, 654] on input "Submit" at bounding box center [654, 674] width 116 height 41
type input "Please wait..."
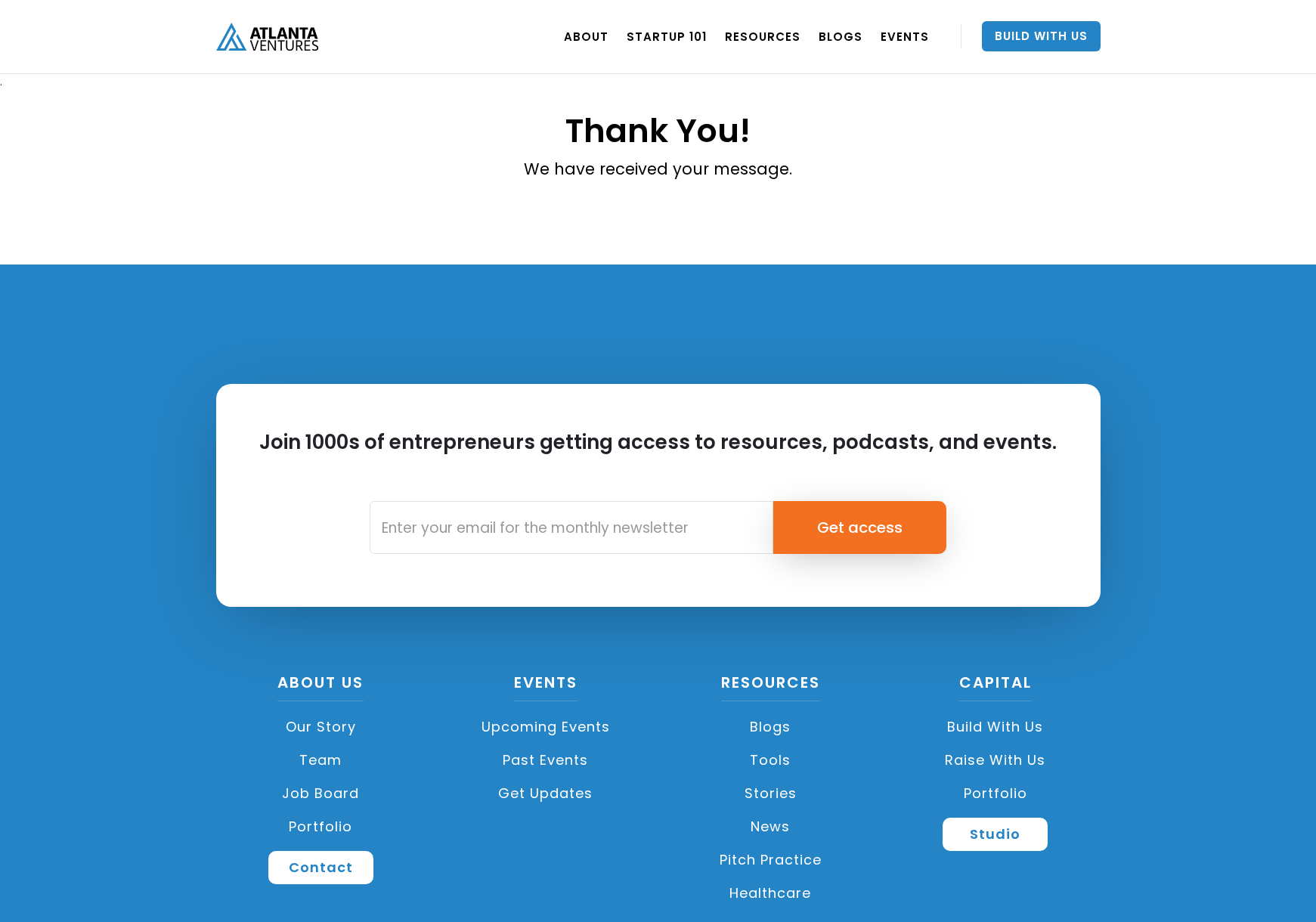
scroll to position [1, 0]
